Goal: Information Seeking & Learning: Check status

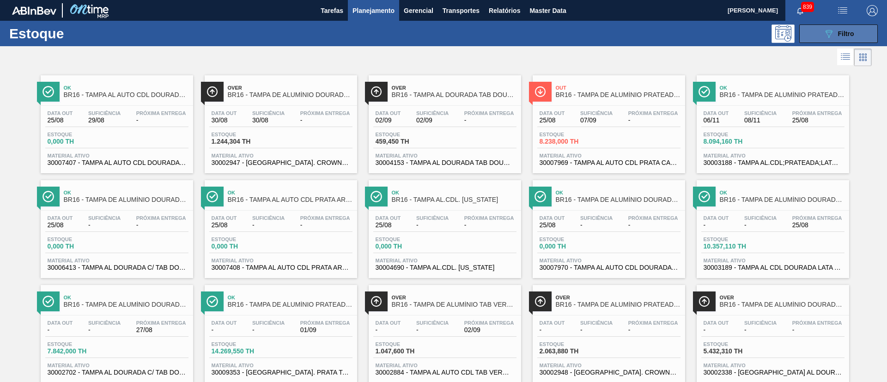
click at [847, 32] on span "Filtro" at bounding box center [846, 33] width 16 height 7
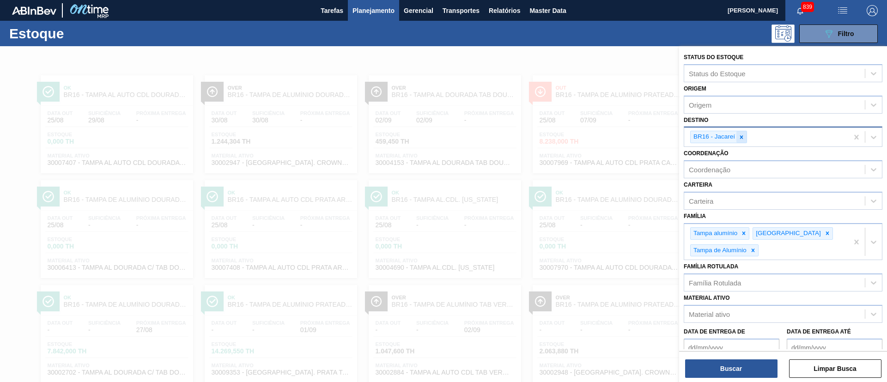
click at [740, 139] on icon at bounding box center [741, 137] width 6 height 6
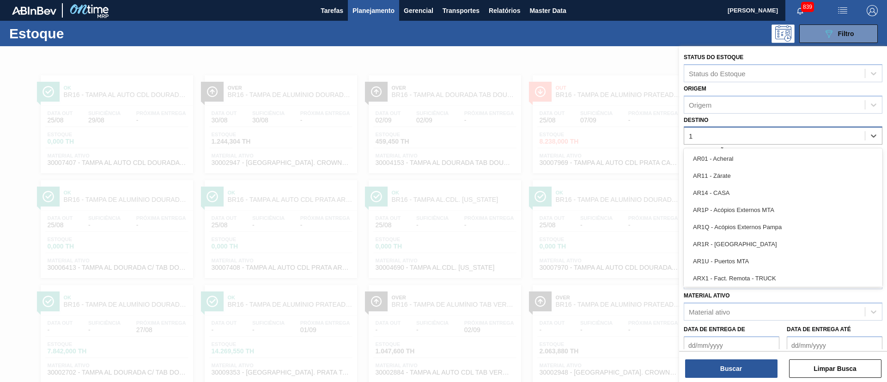
type input "19"
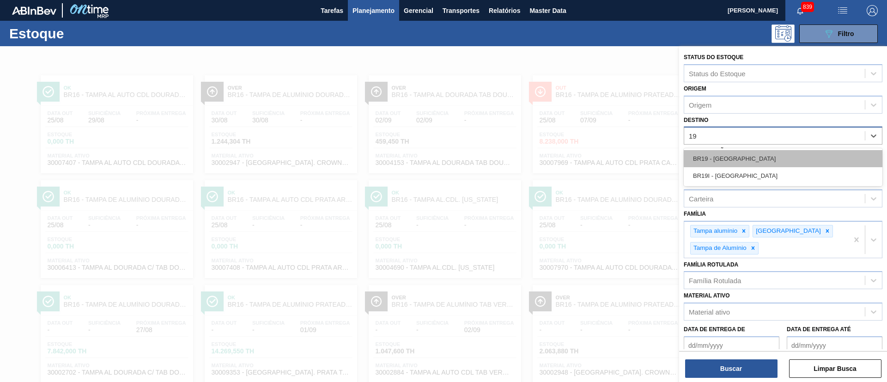
click at [725, 159] on div "BR19 - Nova Rio" at bounding box center [783, 158] width 199 height 17
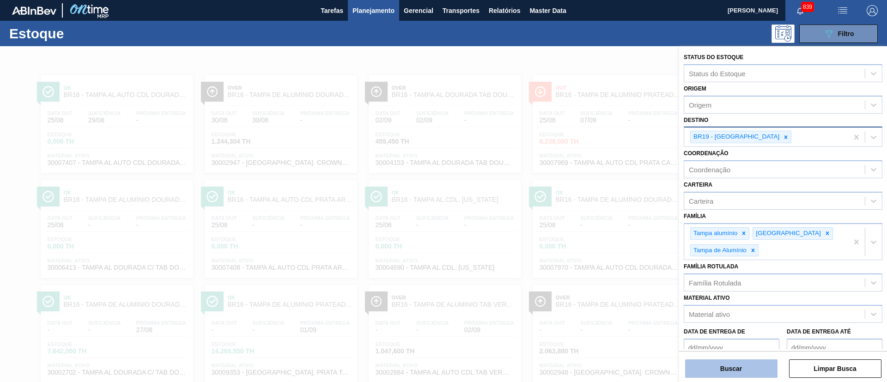
click at [717, 372] on button "Buscar" at bounding box center [731, 368] width 92 height 18
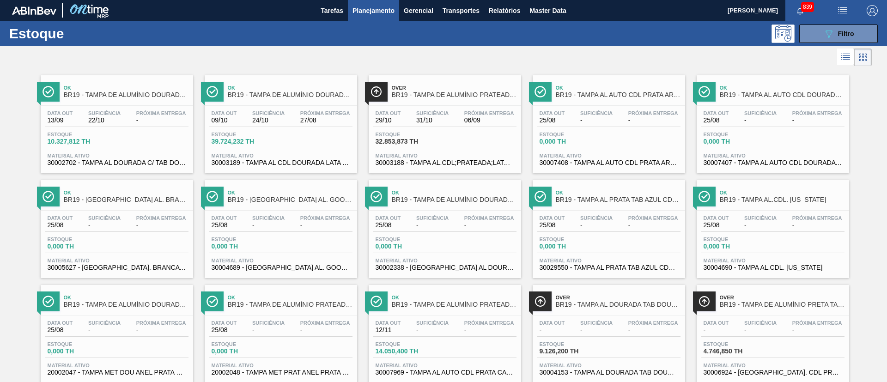
click at [868, 155] on div "Ok BR19 - TAMPA DE ALUMÍNIO DOURADA TAB DOURADO Data out 13/09 Suficiência 22/1…" at bounding box center [443, 277] width 887 height 419
click at [118, 117] on span "22/10" at bounding box center [104, 120] width 32 height 7
click at [256, 117] on span "24/10" at bounding box center [268, 120] width 32 height 7
click at [752, 106] on div "Data out 25/08 Suficiência - Próxima Entrega - Estoque 0,000 TH Material ativo …" at bounding box center [773, 137] width 152 height 63
click at [453, 215] on div "Data out 25/08 Suficiência - Próxima Entrega -" at bounding box center [444, 223] width 143 height 17
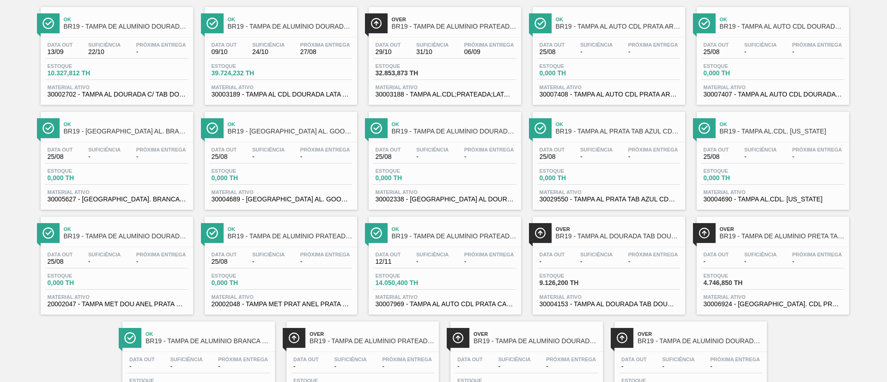
scroll to position [129, 0]
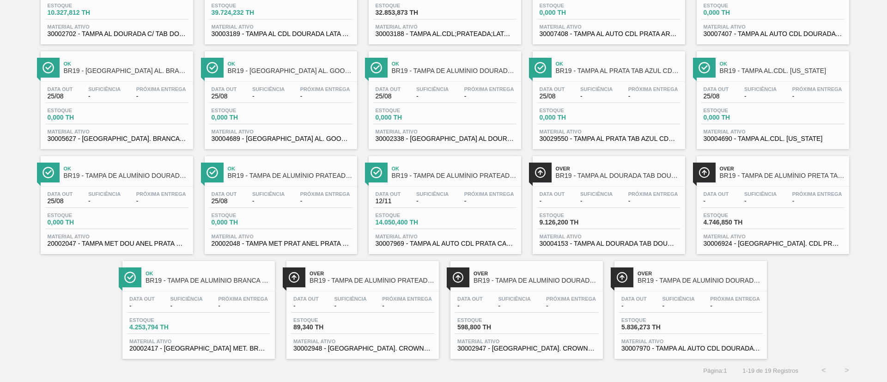
click at [146, 201] on span "-" at bounding box center [161, 201] width 50 height 7
click at [709, 319] on div "Estoque 5.836,273 TH" at bounding box center [690, 325] width 143 height 17
click at [537, 308] on div "Data out - Suficiência - Próxima Entrega -" at bounding box center [526, 304] width 143 height 17
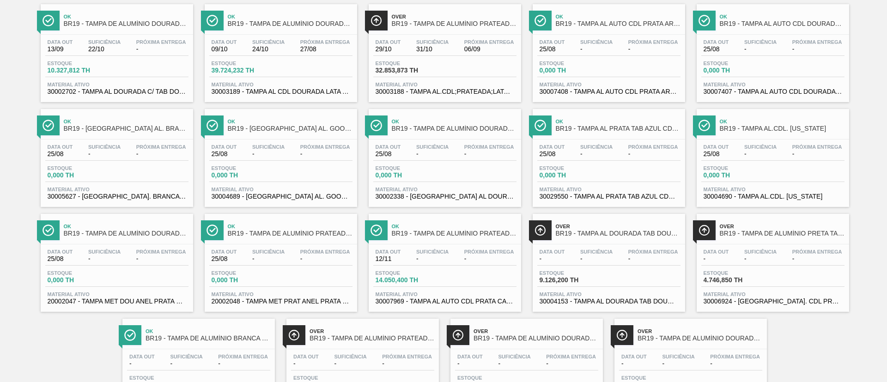
scroll to position [0, 0]
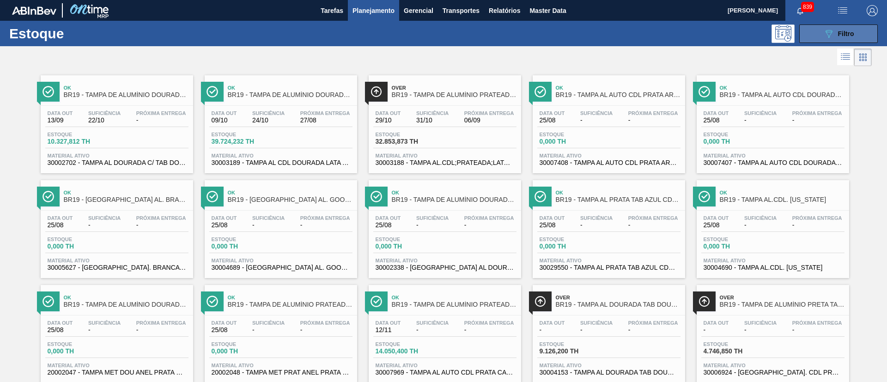
click at [823, 36] on icon "089F7B8B-B2A5-4AFE-B5C0-19BA573D28AC" at bounding box center [828, 33] width 11 height 11
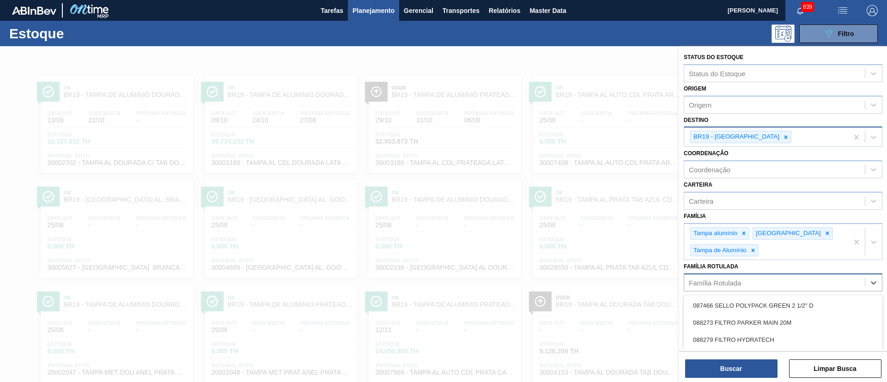
click at [748, 286] on div "Família Rotulada" at bounding box center [774, 282] width 181 height 13
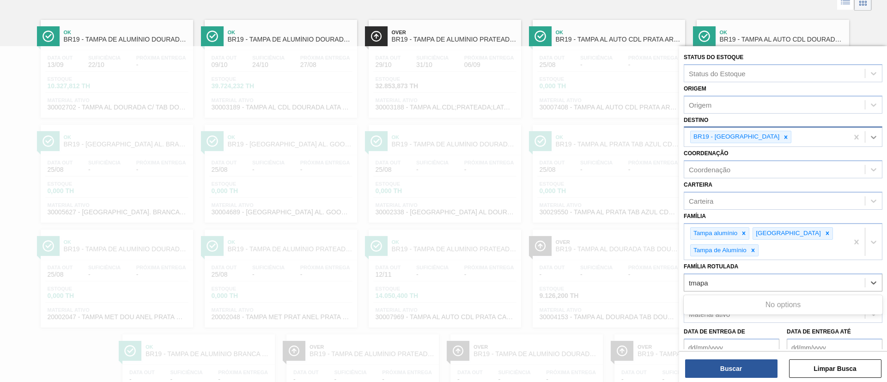
type Rotulada "tmapa"
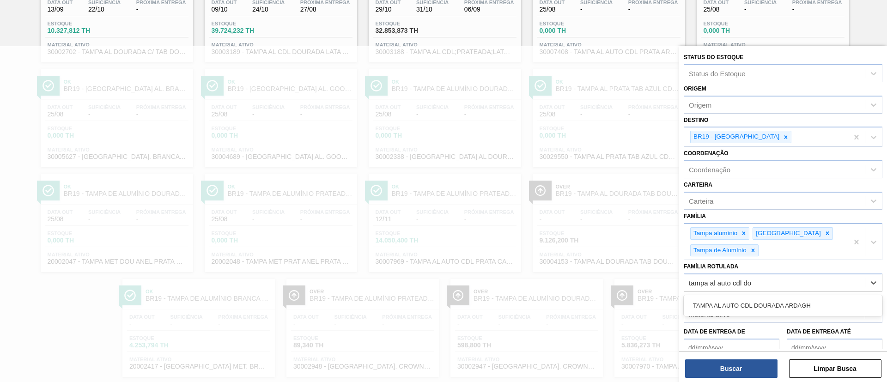
scroll to position [69, 0]
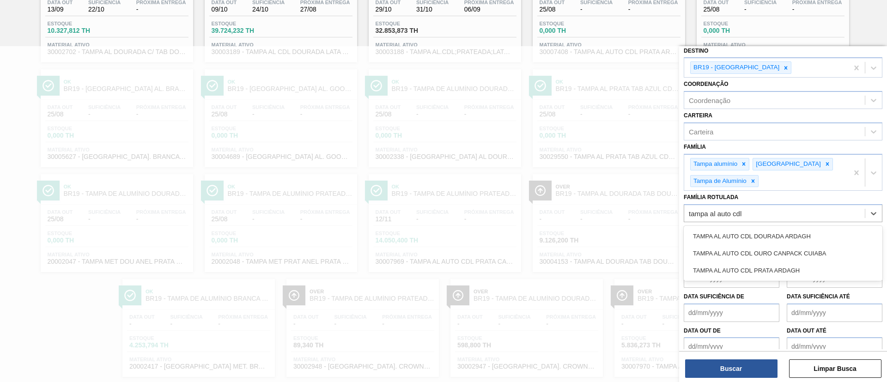
type Rotulada "tampa al auto cdl"
click at [374, 129] on div at bounding box center [443, 237] width 887 height 382
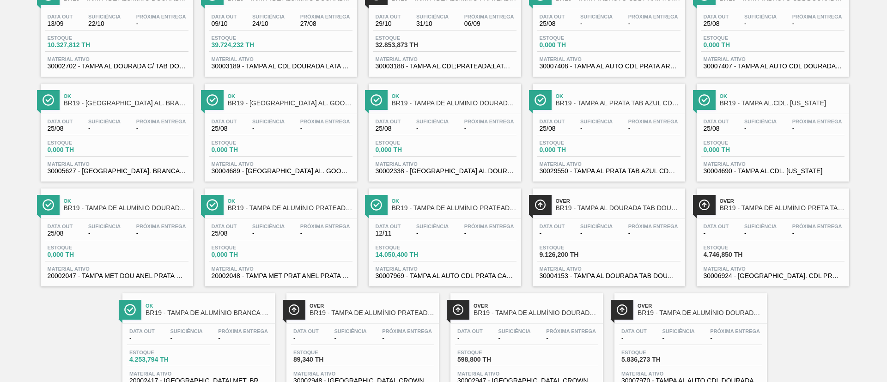
scroll to position [129, 0]
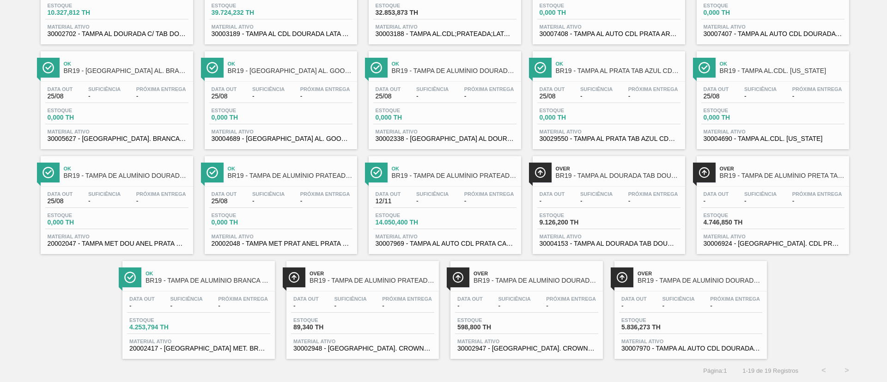
click at [638, 305] on span "-" at bounding box center [633, 306] width 25 height 7
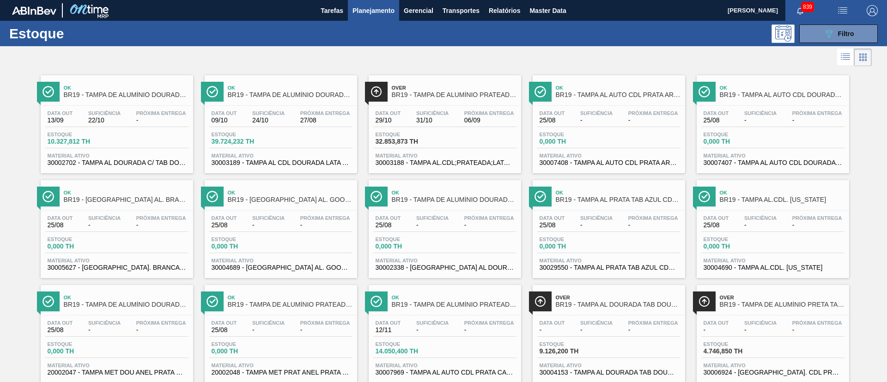
click at [90, 92] on span "BR19 - TAMPA DE ALUMÍNIO DOURADA TAB DOURADO" at bounding box center [126, 94] width 125 height 7
click at [300, 118] on span "27/08" at bounding box center [325, 120] width 50 height 7
click at [584, 121] on span "-" at bounding box center [596, 120] width 32 height 7
click at [745, 120] on span "-" at bounding box center [760, 120] width 32 height 7
click at [428, 237] on span "Estoque" at bounding box center [408, 240] width 65 height 6
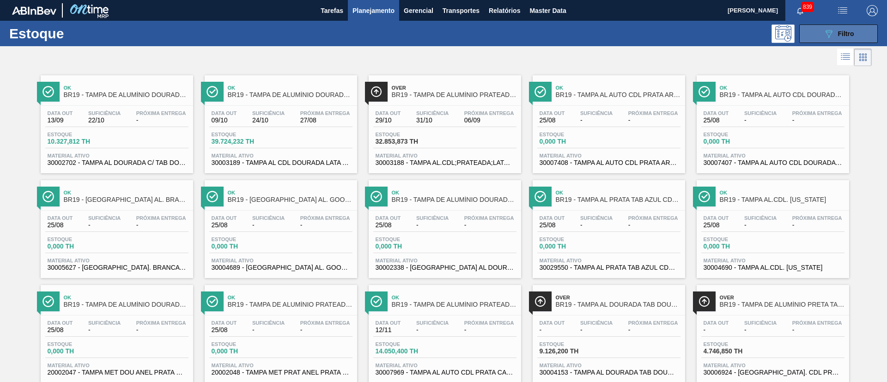
click at [838, 25] on button "089F7B8B-B2A5-4AFE-B5C0-19BA573D28AC Filtro" at bounding box center [838, 33] width 79 height 18
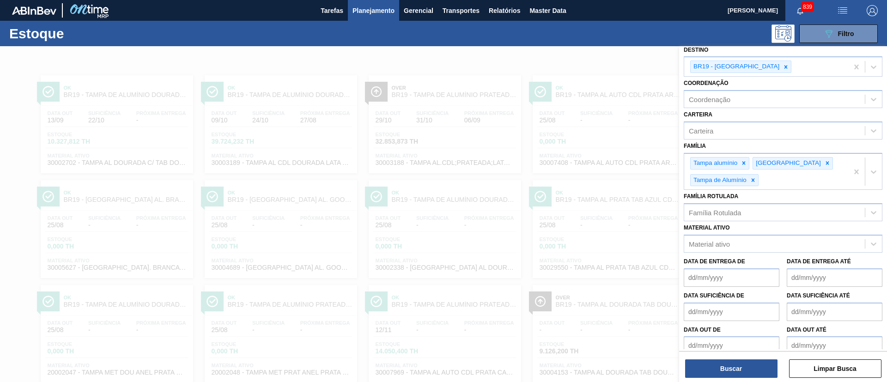
scroll to position [80, 0]
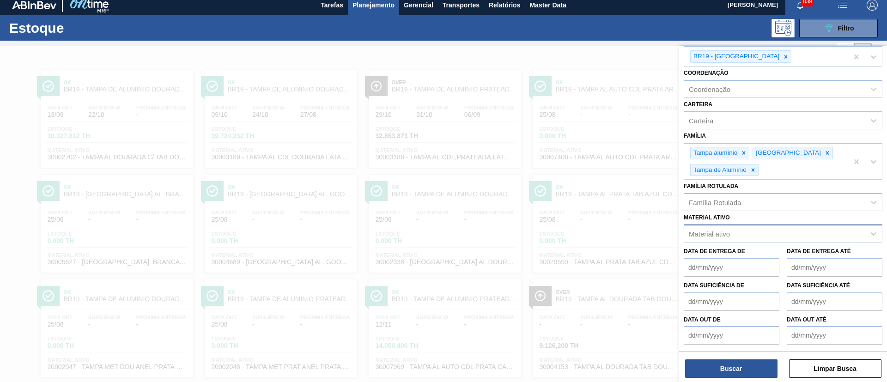
click at [743, 231] on div "Material ativo" at bounding box center [774, 233] width 181 height 13
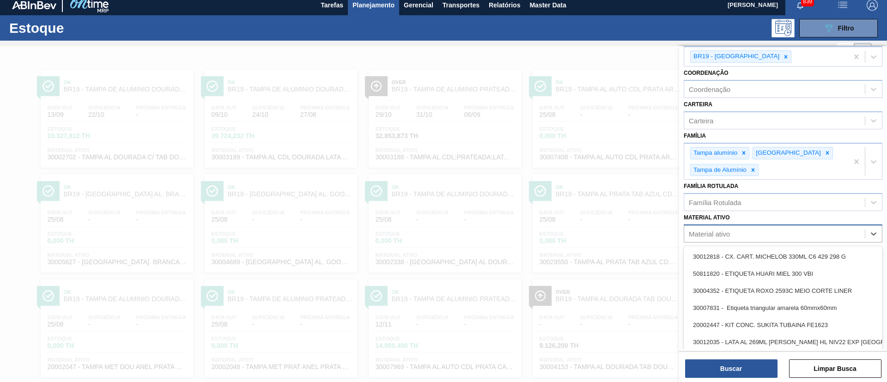
scroll to position [6, 0]
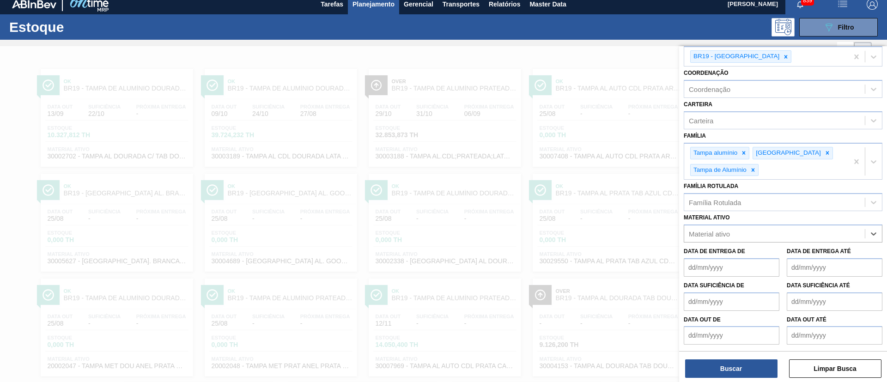
click at [547, 267] on div at bounding box center [443, 237] width 887 height 382
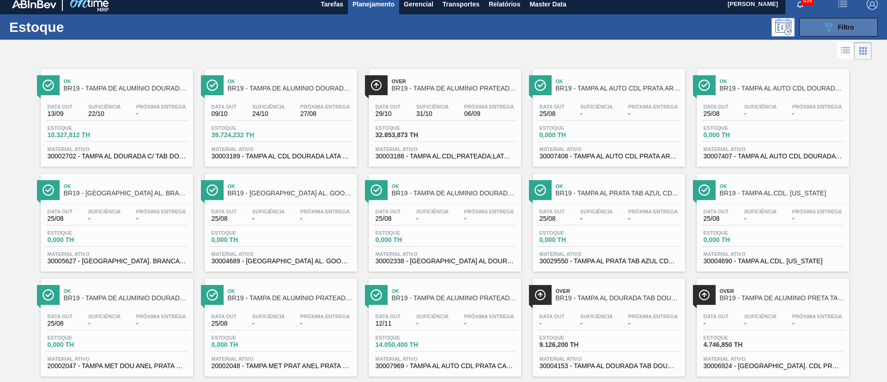
click at [832, 31] on icon "089F7B8B-B2A5-4AFE-B5C0-19BA573D28AC" at bounding box center [828, 27] width 11 height 11
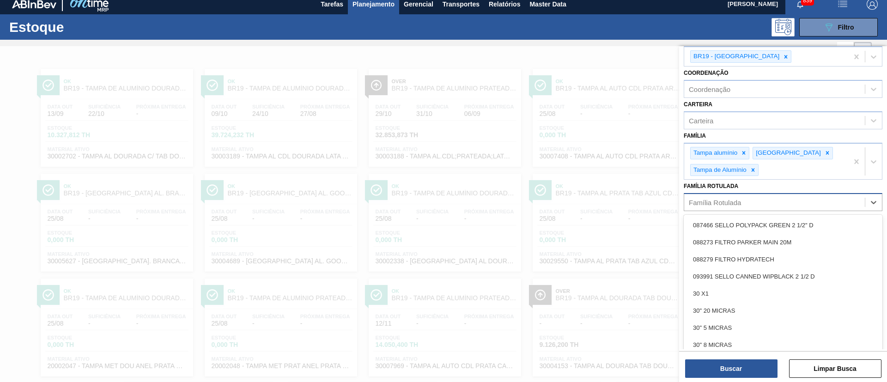
click at [737, 202] on div "Família Rotulada" at bounding box center [715, 203] width 52 height 8
paste Rotulada "TAMPA AL AUTO CDL DOURADA CANPACK"
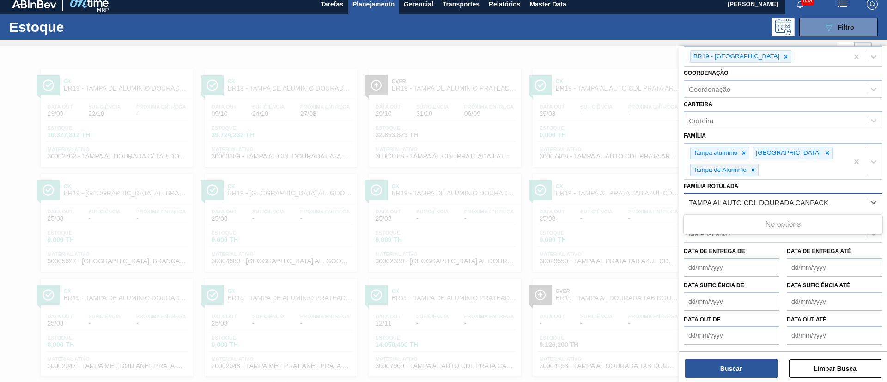
type Rotulada "TAMPA AL AUTO CDL DOURADA CANPACK"
click at [663, 223] on div at bounding box center [443, 237] width 887 height 382
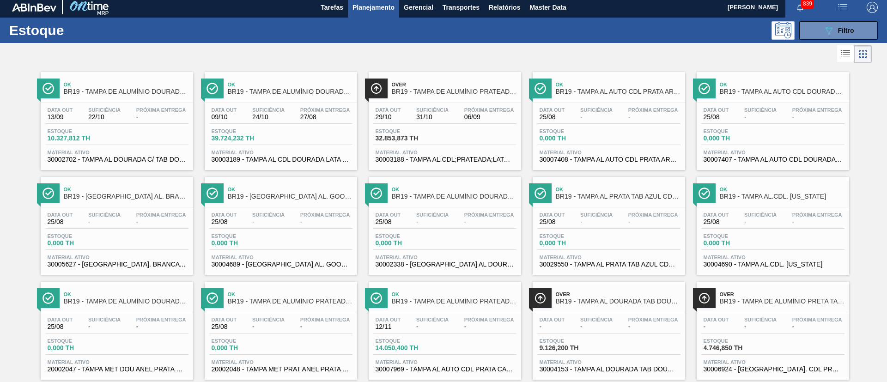
scroll to position [0, 0]
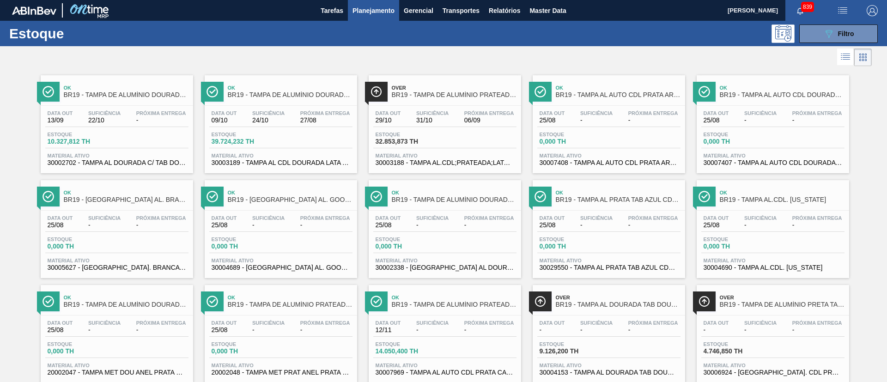
click at [841, 55] on icon at bounding box center [845, 56] width 11 height 11
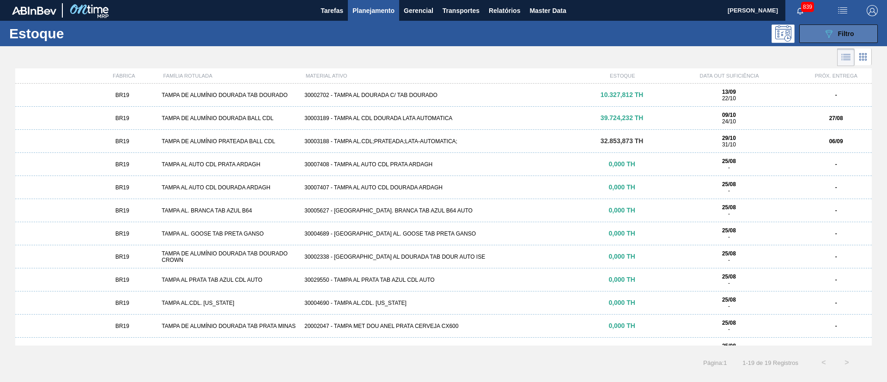
click at [844, 29] on div "089F7B8B-B2A5-4AFE-B5C0-19BA573D28AC Filtro" at bounding box center [838, 33] width 31 height 11
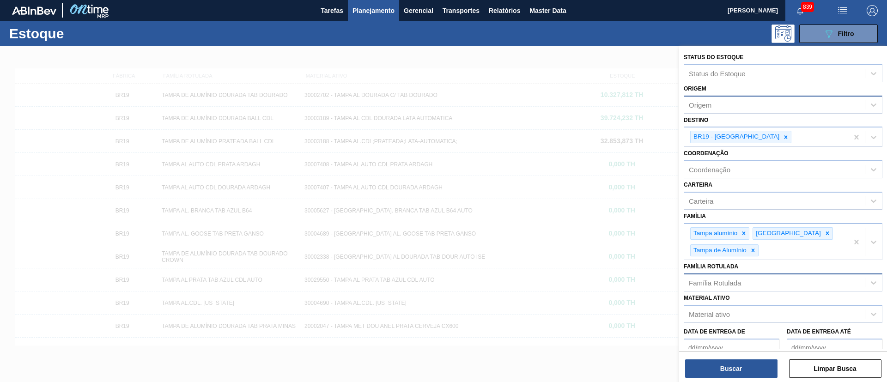
click at [704, 101] on div "Origem" at bounding box center [700, 105] width 23 height 8
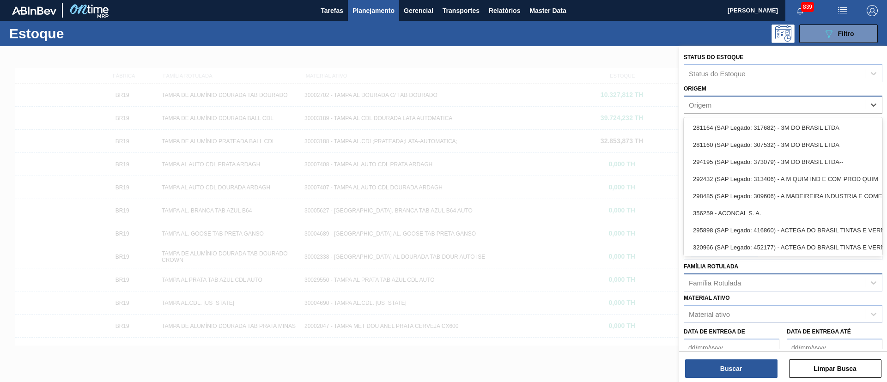
paste input "409697 395625"
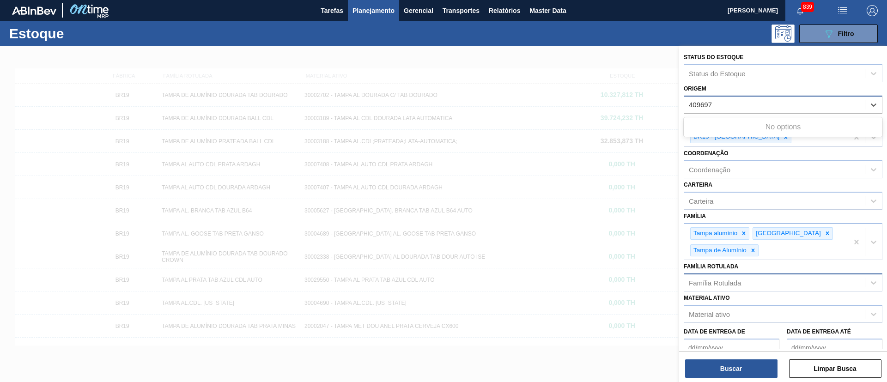
type input "409697"
click at [745, 124] on div "294528 (SAP Legado: 409697) - CAN-PACK BRASIL INDUSTRIA DE" at bounding box center [783, 127] width 199 height 17
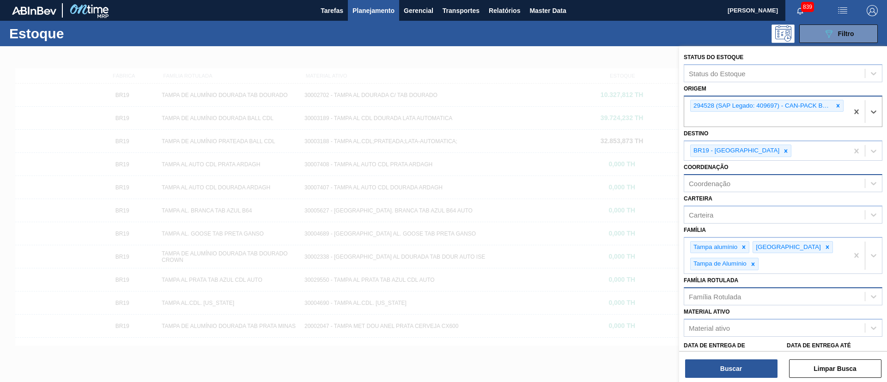
paste input "395625"
type input "395625"
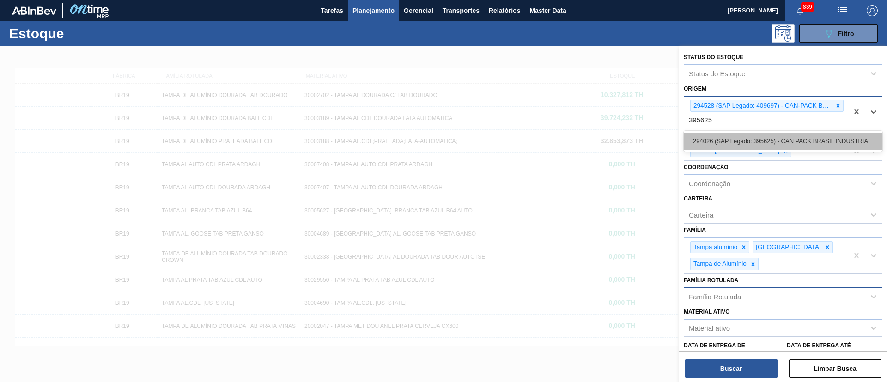
click at [741, 145] on div "294026 (SAP Legado: 395625) - CAN PACK BRASIL INDUSTRIA" at bounding box center [783, 141] width 199 height 17
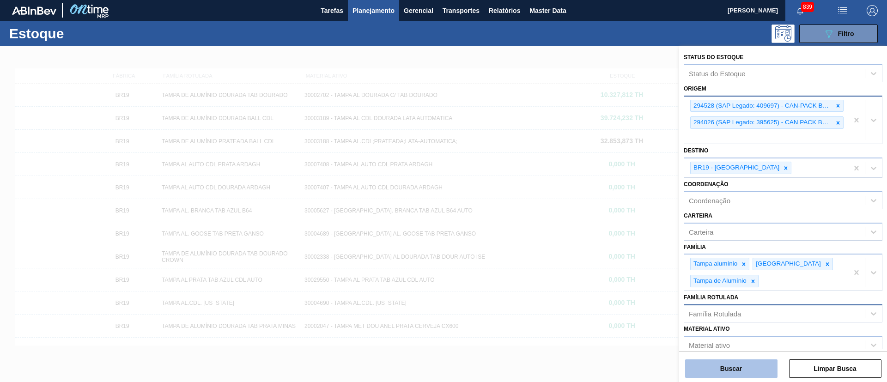
click at [741, 372] on button "Buscar" at bounding box center [731, 368] width 92 height 18
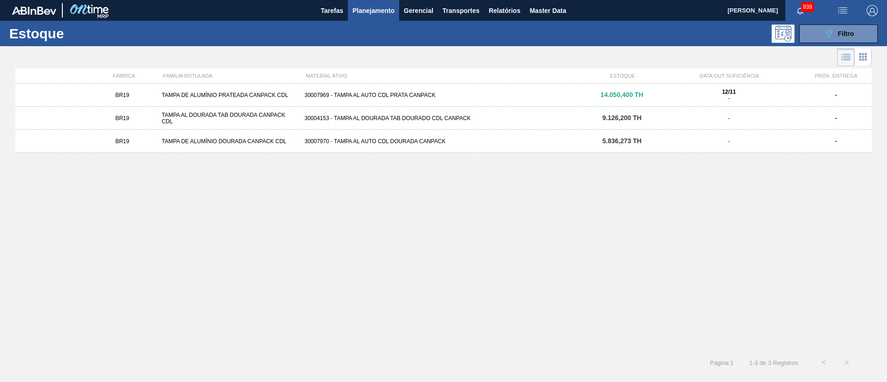
click at [408, 147] on div "BR19 TAMPA DE ALUMÍNIO DOURADA CANPACK CDL 30007970 - TAMPA AL AUTO CDL DOURADA…" at bounding box center [443, 141] width 856 height 23
